Goal: Complete application form

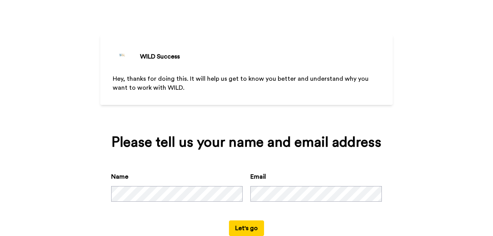
click at [247, 226] on button "Let's go" at bounding box center [246, 228] width 35 height 16
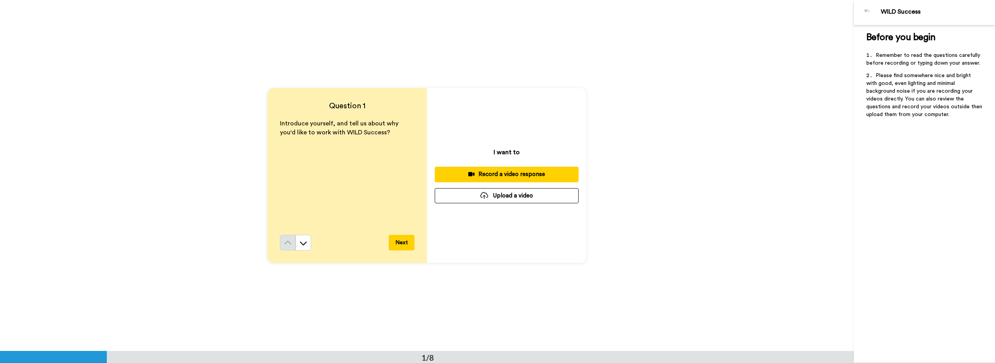
click at [517, 174] on div "Record a video response" at bounding box center [506, 174] width 131 height 8
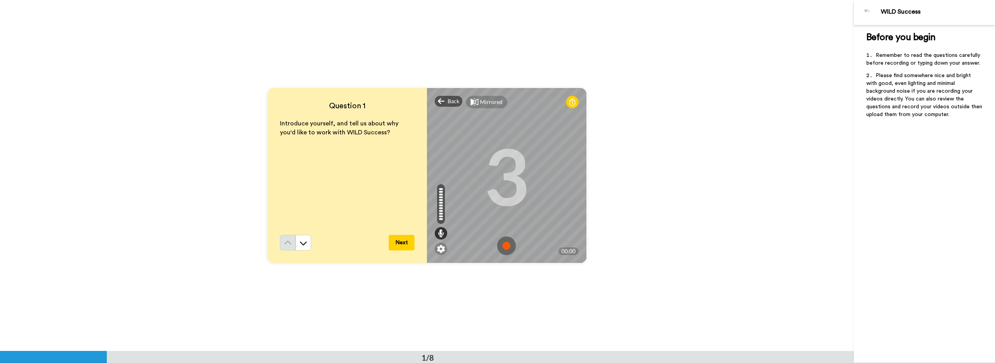
click at [504, 245] on img at bounding box center [506, 246] width 19 height 19
click at [505, 244] on img at bounding box center [506, 246] width 19 height 19
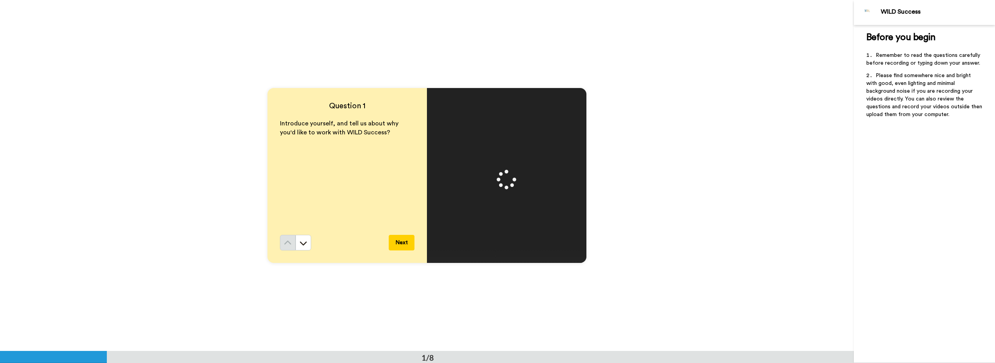
click at [403, 245] on button "Next" at bounding box center [402, 243] width 26 height 16
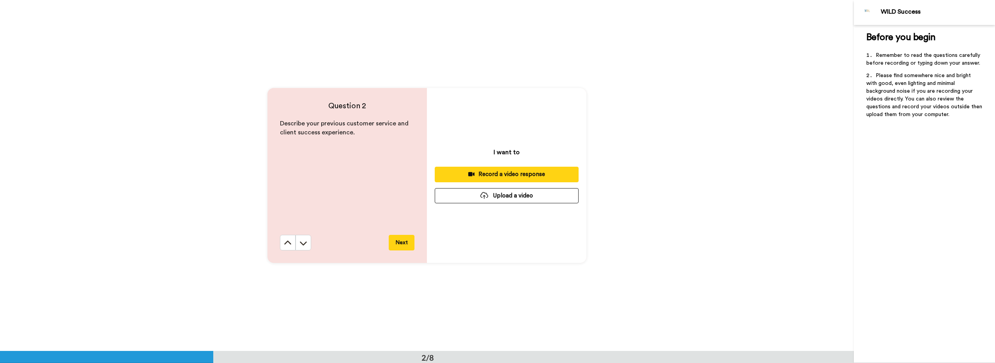
scroll to position [352, 0]
click at [506, 173] on div "Record a video response" at bounding box center [506, 174] width 131 height 8
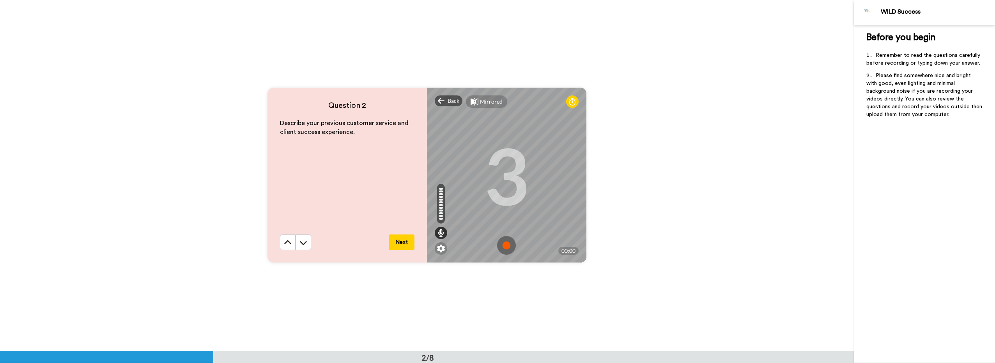
click at [508, 243] on img at bounding box center [506, 245] width 19 height 19
click at [508, 244] on img at bounding box center [506, 245] width 19 height 19
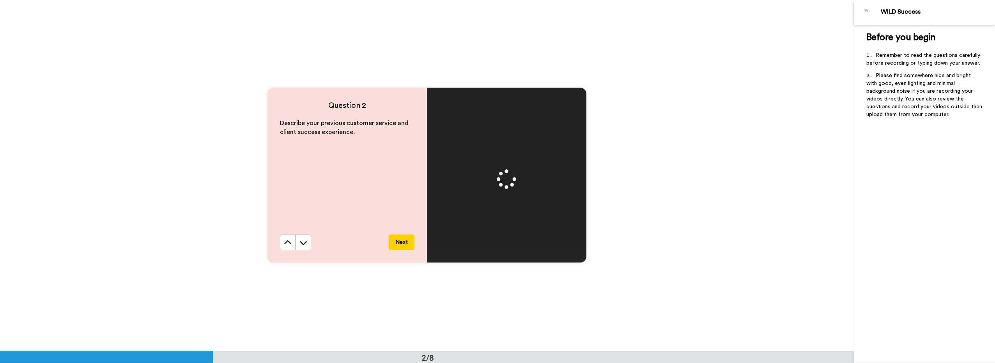
click at [402, 236] on button "Next" at bounding box center [402, 243] width 26 height 16
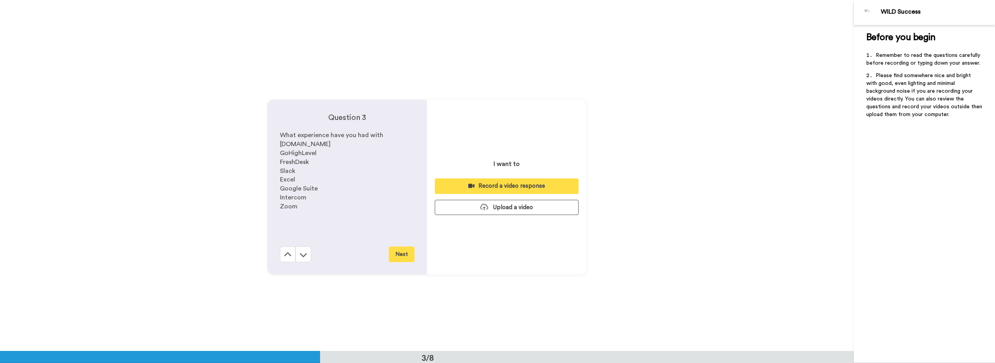
scroll to position [703, 0]
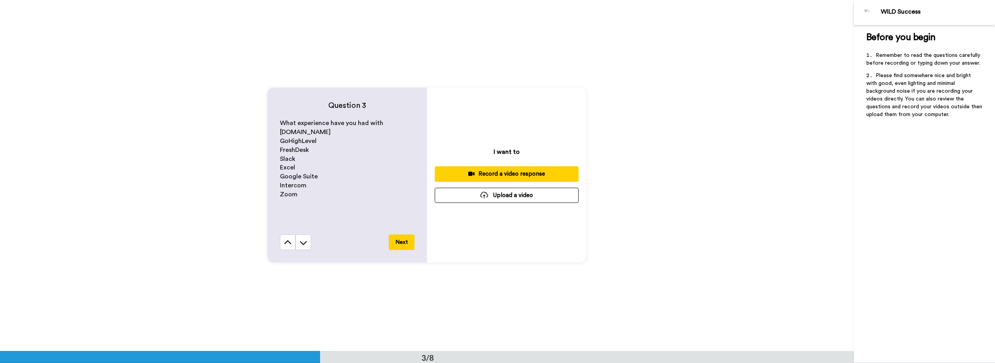
click at [515, 173] on div "Record a video response" at bounding box center [506, 174] width 131 height 8
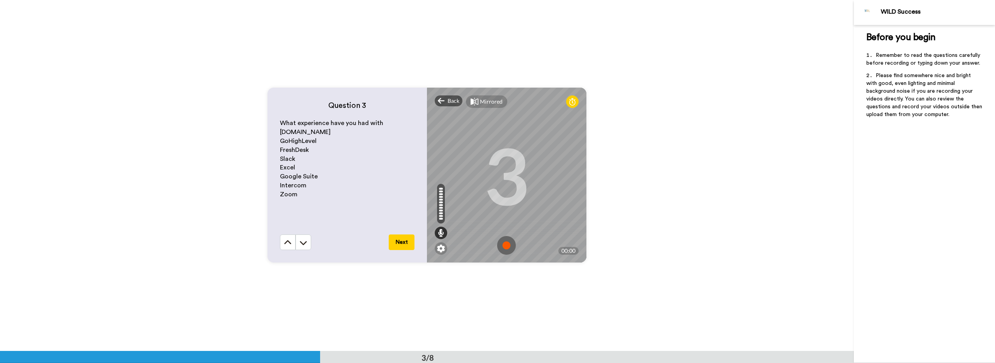
click at [508, 243] on img at bounding box center [506, 245] width 19 height 19
click at [505, 243] on img at bounding box center [506, 245] width 19 height 19
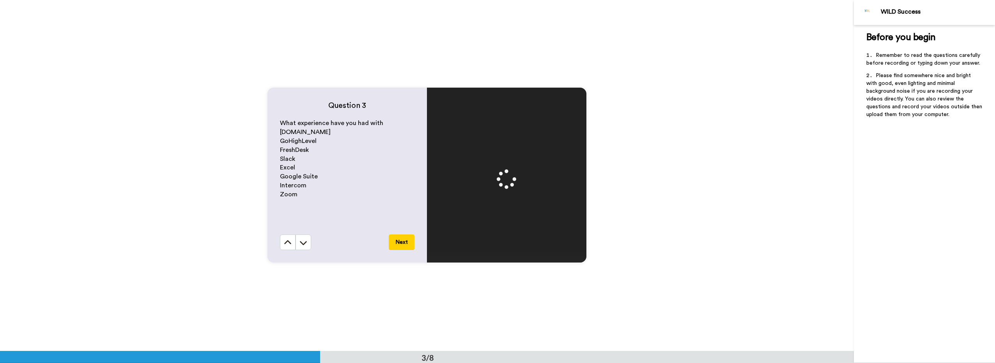
click at [389, 240] on button "Next" at bounding box center [402, 243] width 26 height 16
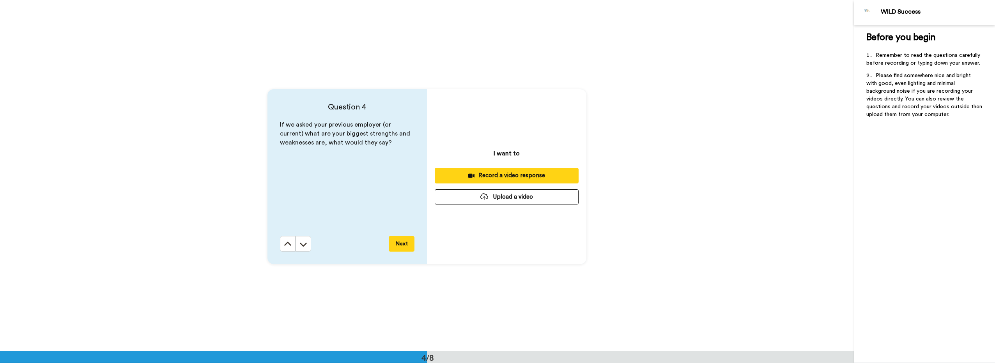
scroll to position [1054, 0]
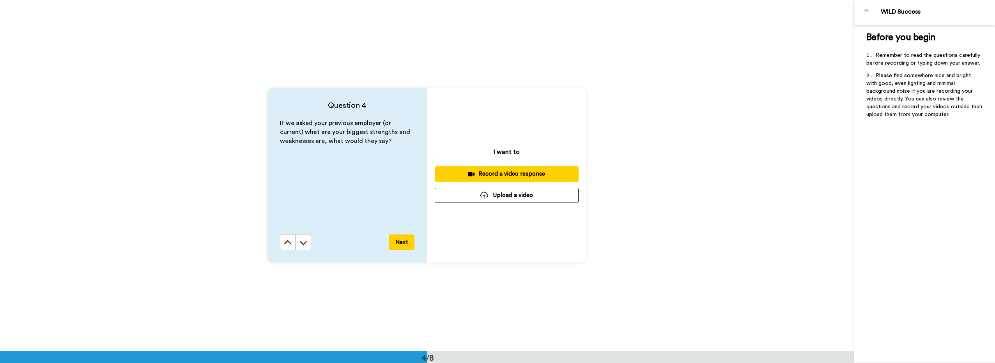
click at [499, 173] on div "Record a video response" at bounding box center [506, 174] width 131 height 8
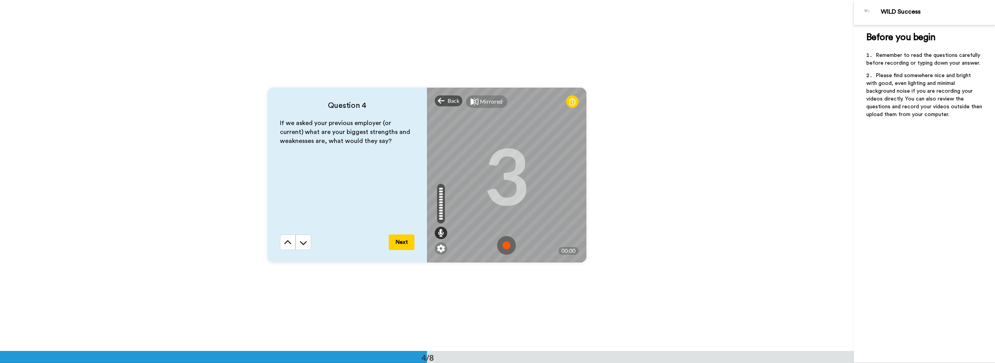
click at [507, 244] on img at bounding box center [506, 245] width 19 height 19
click at [506, 244] on img at bounding box center [506, 245] width 19 height 19
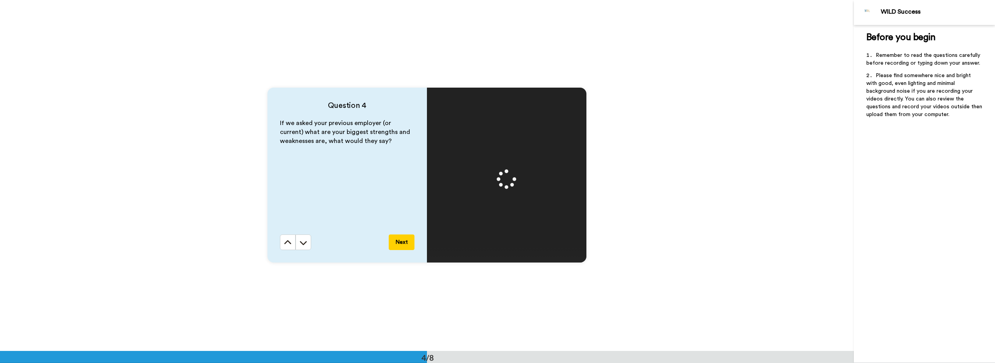
click at [403, 243] on button "Next" at bounding box center [402, 243] width 26 height 16
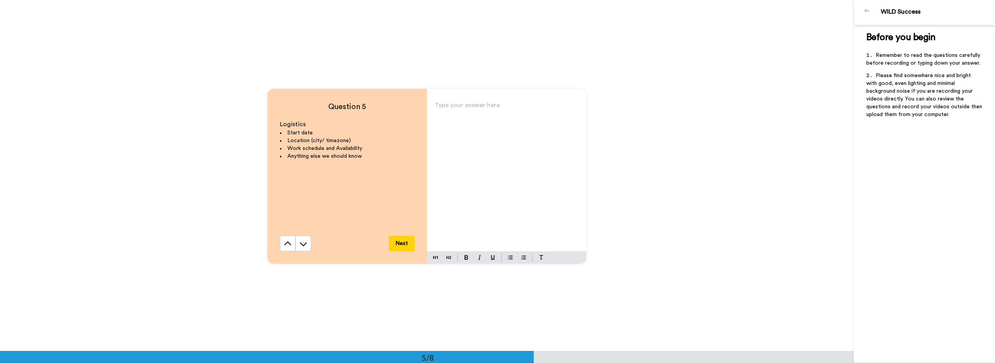
scroll to position [1405, 0]
click at [462, 114] on div "Type your answer here ﻿" at bounding box center [506, 175] width 159 height 152
click at [535, 106] on p "Start Date: Immediately Available" at bounding box center [507, 107] width 144 height 11
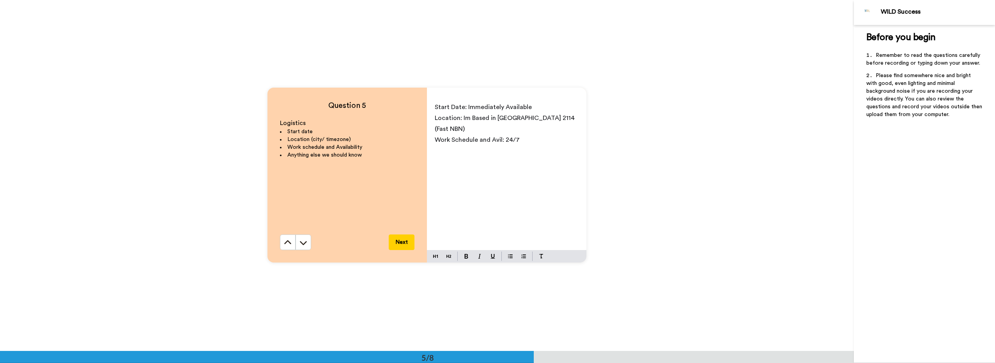
click at [497, 141] on span "Work Schedule and Avil: 24/7" at bounding box center [477, 140] width 85 height 6
click at [521, 141] on p "Work Schedule and Avail: 24/7" at bounding box center [507, 140] width 144 height 11
click at [397, 241] on button "Next" at bounding box center [402, 243] width 26 height 16
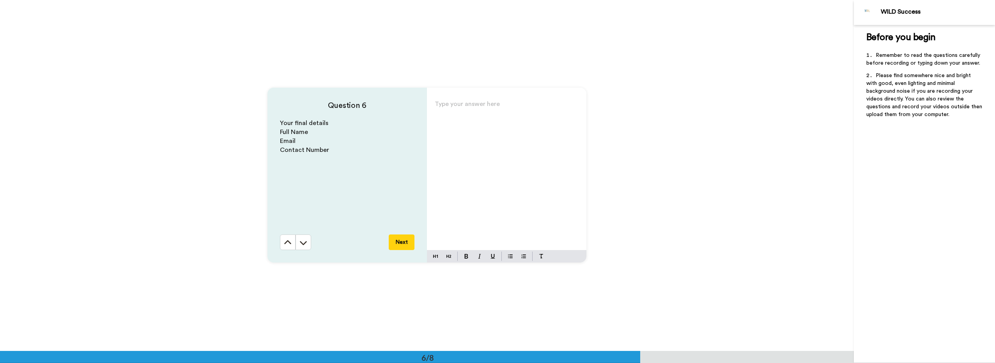
scroll to position [1757, 0]
click at [446, 120] on div "Type your answer here ﻿" at bounding box center [506, 175] width 159 height 152
click at [406, 244] on button "Next" at bounding box center [402, 243] width 26 height 16
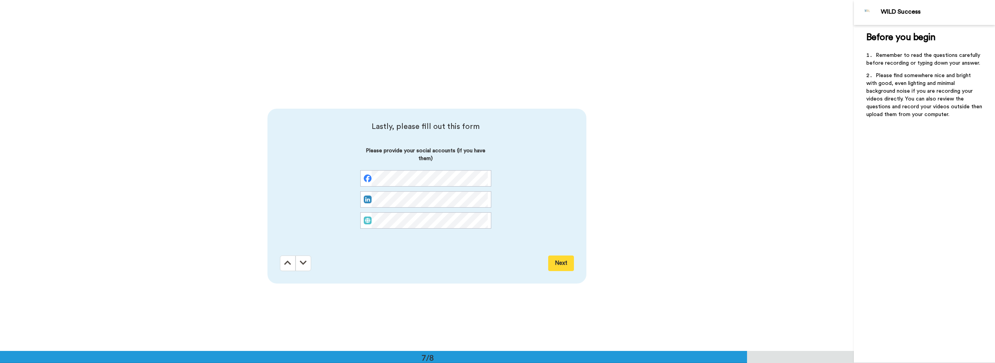
scroll to position [2108, 0]
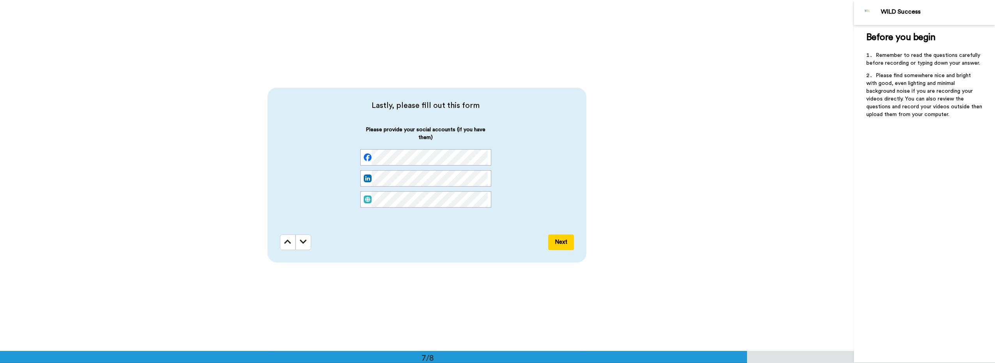
click at [555, 243] on button "Next" at bounding box center [561, 243] width 26 height 16
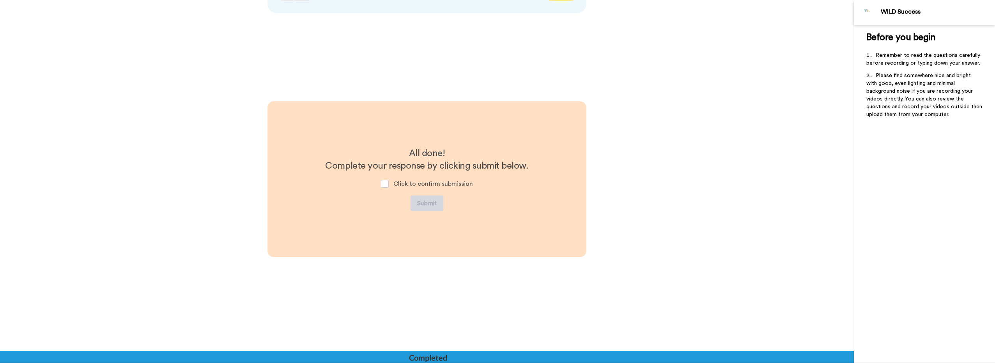
scroll to position [2361, 0]
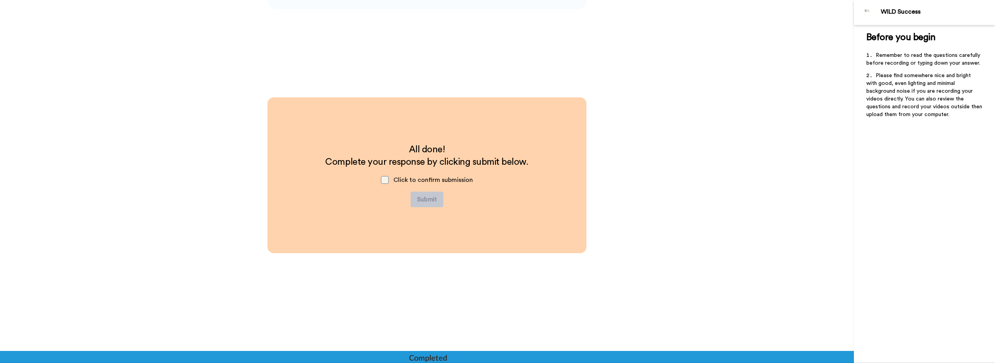
click at [387, 181] on span at bounding box center [385, 180] width 8 height 8
click at [419, 198] on button "Submit" at bounding box center [427, 200] width 33 height 16
